Goal: Task Accomplishment & Management: Use online tool/utility

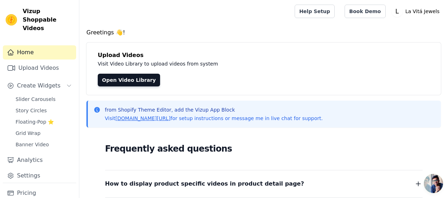
scroll to position [28, 0]
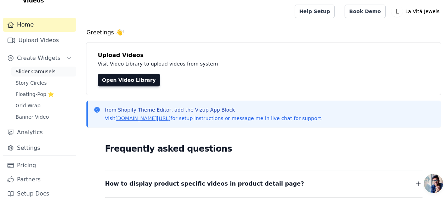
click at [37, 68] on span "Slider Carousels" at bounding box center [36, 71] width 40 height 7
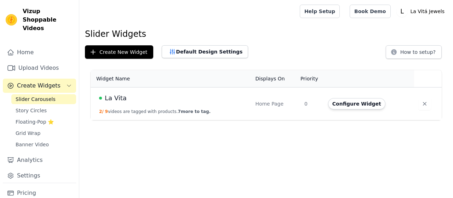
click at [142, 108] on td "La Vita 2 / 9 videos are tagged with products. 7 more to tag." at bounding box center [171, 103] width 160 height 33
click at [348, 104] on button "Configure Widget" at bounding box center [356, 103] width 57 height 11
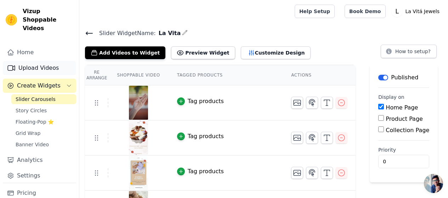
click at [33, 61] on link "Upload Videos" at bounding box center [39, 68] width 73 height 14
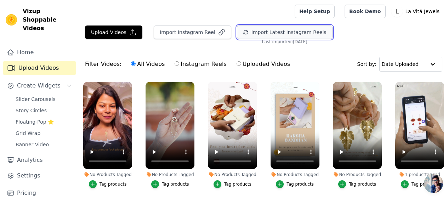
click at [247, 33] on button "Import Latest Instagram Reels" at bounding box center [285, 31] width 96 height 13
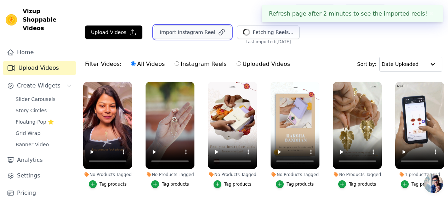
click at [181, 35] on button "Import Instagram Reel" at bounding box center [192, 31] width 77 height 13
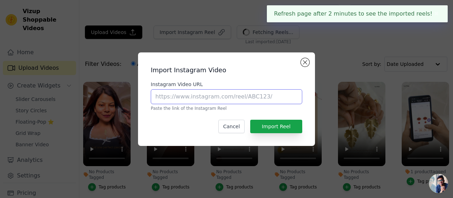
click at [195, 96] on input "Instagram Video URL" at bounding box center [226, 96] width 151 height 15
click at [307, 64] on button "Close modal" at bounding box center [305, 62] width 8 height 8
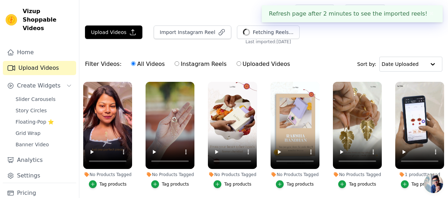
click at [161, 51] on div "Filter Videos: All Videos Instagram Reels Uploaded Videos Sort by: Date Uploaded" at bounding box center [263, 64] width 368 height 28
click at [430, 13] on button "✖" at bounding box center [431, 14] width 8 height 8
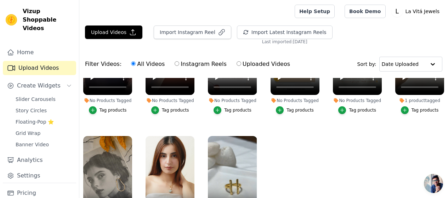
click at [179, 65] on label "Instagram Reels" at bounding box center [200, 63] width 52 height 9
click at [179, 65] on input "Instagram Reels" at bounding box center [176, 63] width 5 height 5
radio input "true"
click at [137, 64] on label "All Videos" at bounding box center [148, 63] width 34 height 9
click at [136, 64] on input "All Videos" at bounding box center [133, 63] width 5 height 5
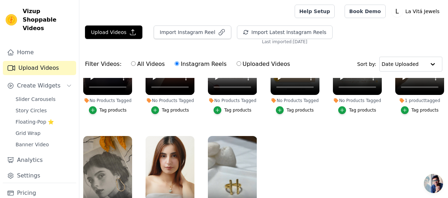
radio input "true"
click at [185, 26] on button "Import Instagram Reel" at bounding box center [192, 31] width 77 height 13
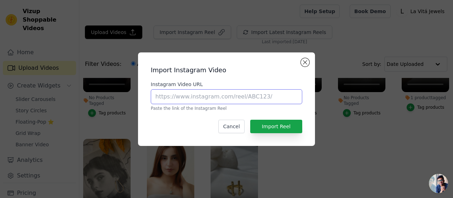
click at [192, 89] on input "Instagram Video URL" at bounding box center [226, 96] width 151 height 15
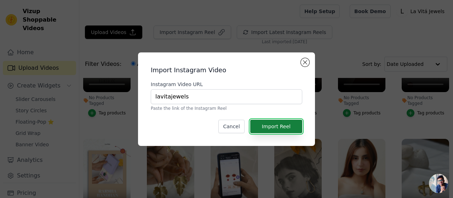
click at [269, 124] on button "Import Reel" at bounding box center [276, 126] width 52 height 13
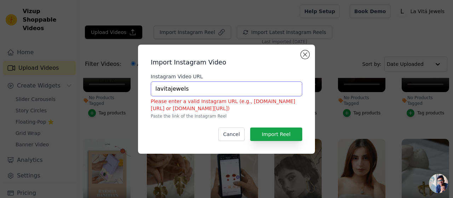
drag, startPoint x: 191, startPoint y: 88, endPoint x: 152, endPoint y: 88, distance: 39.6
click at [152, 88] on input "lavitajewels" at bounding box center [226, 88] width 151 height 15
paste input "https://www.instagram.com/lavitajewels/"
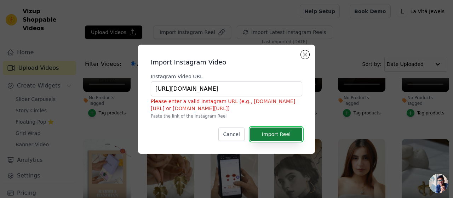
click at [275, 135] on button "Import Reel" at bounding box center [276, 133] width 52 height 13
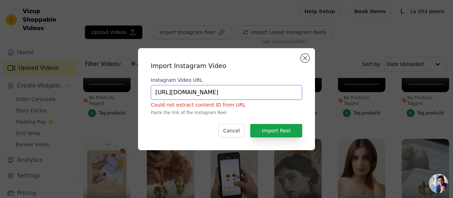
click at [266, 93] on input "https://www.instagram.com/lavitajewels/" at bounding box center [226, 92] width 151 height 15
type input "https://www.instagram.com/lavitajewels"
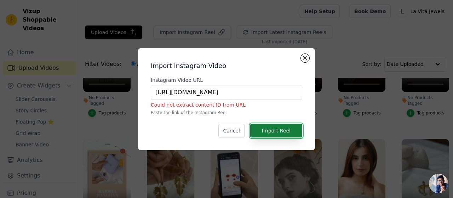
click at [272, 128] on button "Import Reel" at bounding box center [276, 130] width 52 height 13
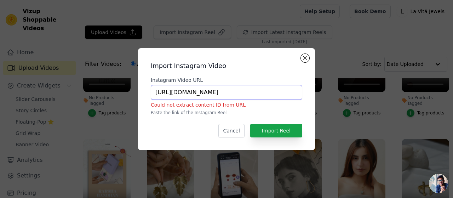
click at [262, 91] on input "https://www.instagram.com/lavitajewels" at bounding box center [226, 92] width 151 height 15
click at [236, 129] on button "Cancel" at bounding box center [231, 130] width 26 height 13
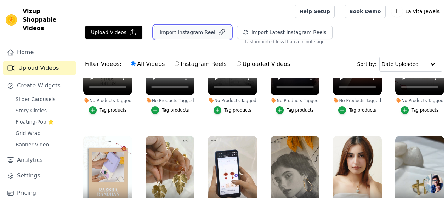
click at [188, 31] on button "Import Instagram Reel" at bounding box center [192, 31] width 77 height 13
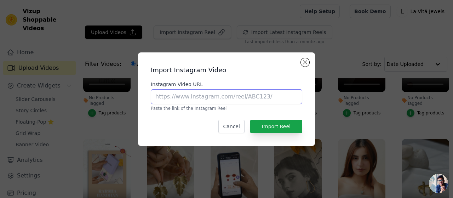
click at [235, 95] on input "Instagram Video URL" at bounding box center [226, 96] width 151 height 15
paste input "https://www.instagram.com/p/DNVuYDQIVjM/"
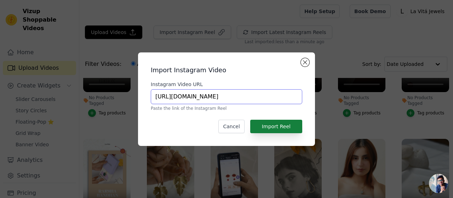
type input "https://www.instagram.com/p/DNVuYDQIVjM/"
click at [281, 127] on button "Import Reel" at bounding box center [276, 126] width 52 height 13
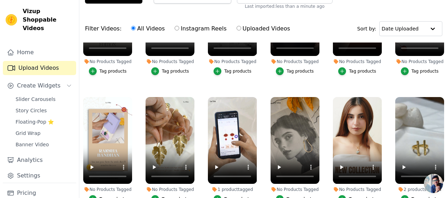
scroll to position [85, 0]
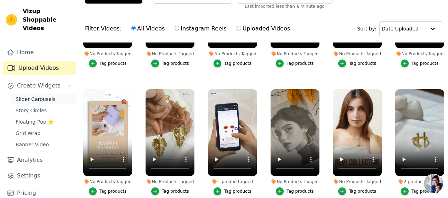
click at [44, 96] on span "Slider Carousels" at bounding box center [36, 99] width 40 height 7
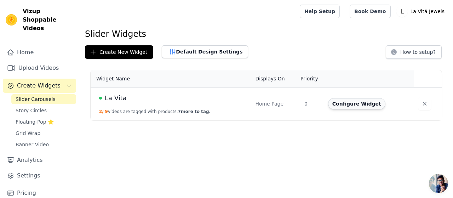
click at [356, 102] on button "Configure Widget" at bounding box center [356, 103] width 57 height 11
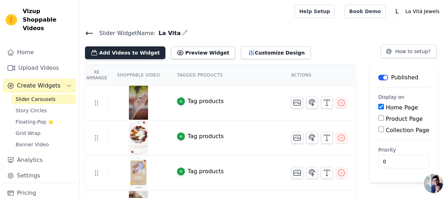
click at [141, 55] on button "Add Videos to Widget" at bounding box center [125, 52] width 80 height 13
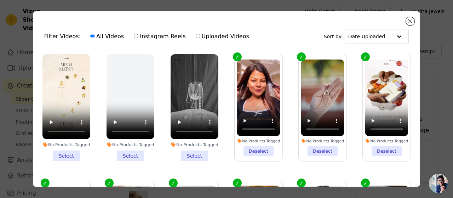
click at [65, 153] on li "No Products Tagged Select" at bounding box center [66, 107] width 48 height 107
click at [0, 0] on input "No Products Tagged Select" at bounding box center [0, 0] width 0 height 0
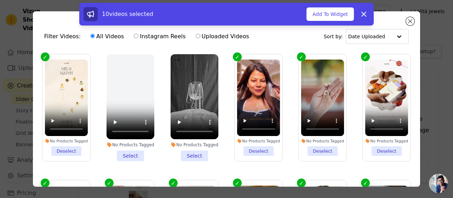
click at [189, 156] on li "No Products Tagged Select" at bounding box center [195, 107] width 48 height 107
click at [0, 0] on input "No Products Tagged Select" at bounding box center [0, 0] width 0 height 0
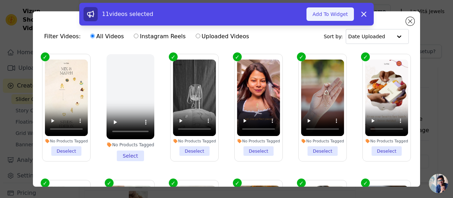
click at [330, 17] on button "Add To Widget" at bounding box center [329, 13] width 47 height 13
